Goal: Task Accomplishment & Management: Manage account settings

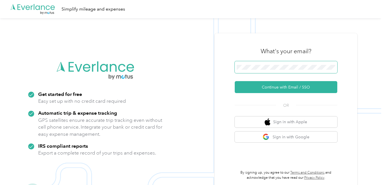
click at [297, 71] on span at bounding box center [285, 67] width 102 height 12
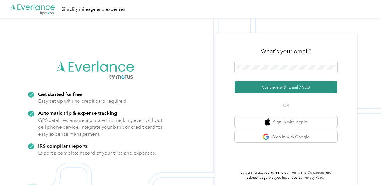
click at [284, 88] on button "Continue with Email / SSO" at bounding box center [285, 87] width 102 height 12
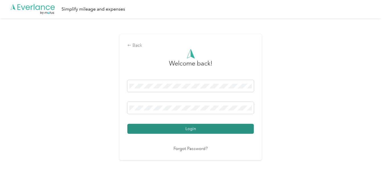
click at [197, 131] on button "Login" at bounding box center [190, 129] width 126 height 10
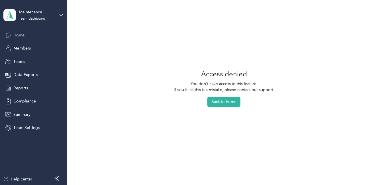
click at [26, 36] on div "Home" at bounding box center [33, 35] width 60 height 10
